Goal: Find contact information: Find contact information

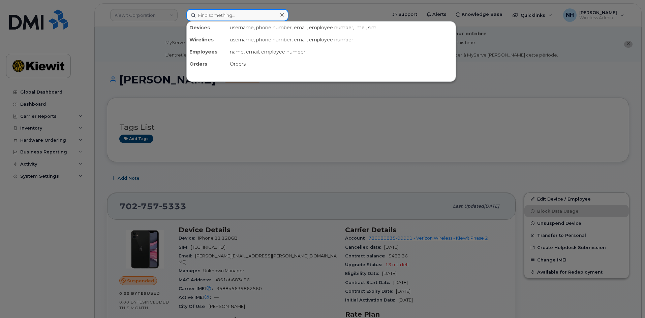
click at [240, 18] on input at bounding box center [237, 15] width 102 height 12
paste input "583669"
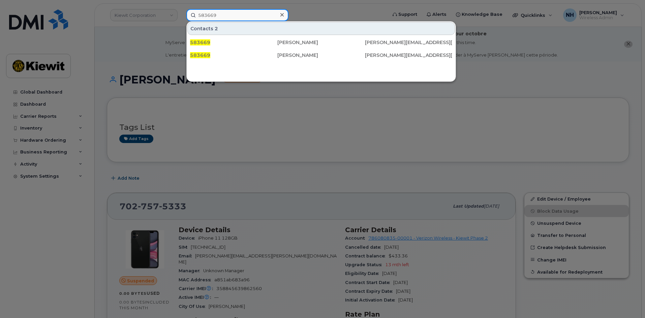
click at [181, 19] on div "583669 Contacts 2 583669 Ruben Rios RUBEN.RIOS@KIEWIT.COM 583669 Ruben Rios RUB…" at bounding box center [284, 15] width 207 height 12
paste input "4988"
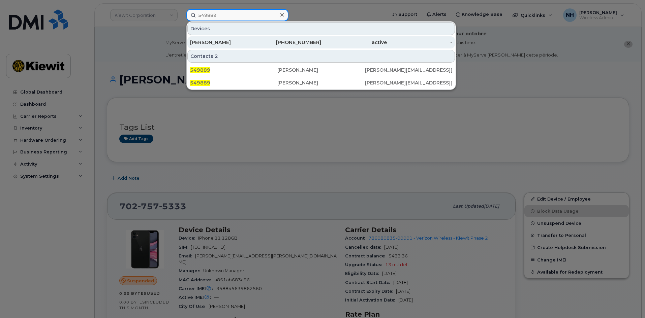
type input "549889"
click at [267, 42] on div "605-860-9828" at bounding box center [289, 42] width 66 height 7
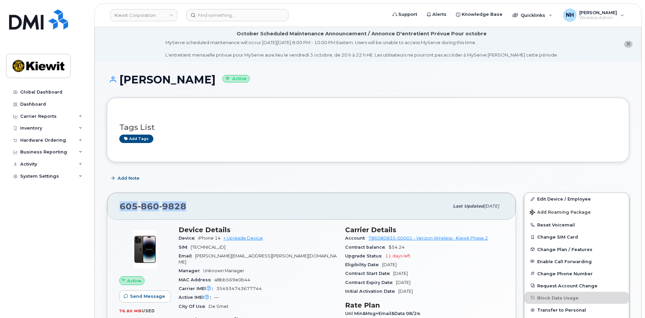
drag, startPoint x: 184, startPoint y: 208, endPoint x: 105, endPoint y: 207, distance: 78.8
copy span "[PHONE_NUMBER]"
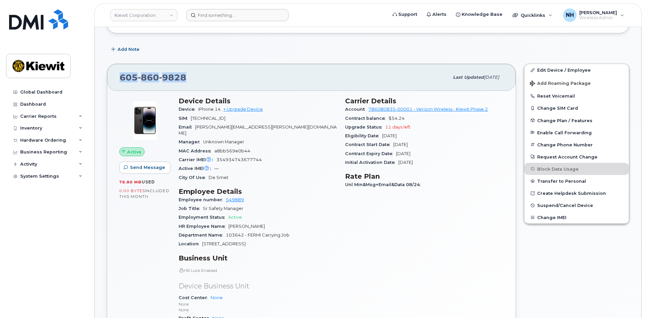
scroll to position [135, 0]
